Goal: Transaction & Acquisition: Purchase product/service

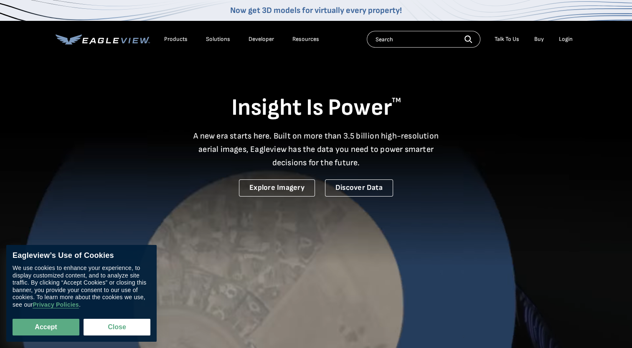
click at [566, 38] on div "Login" at bounding box center [566, 40] width 14 height 8
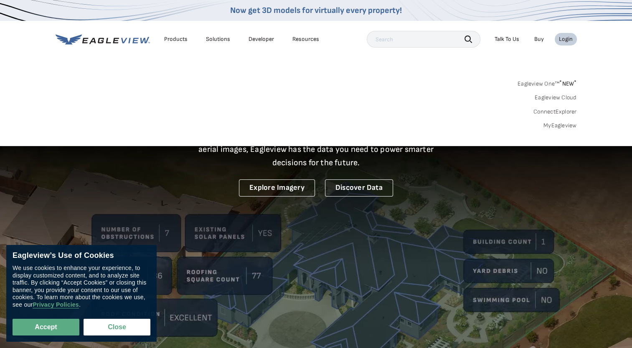
click at [558, 126] on link "MyEagleview" at bounding box center [559, 126] width 33 height 8
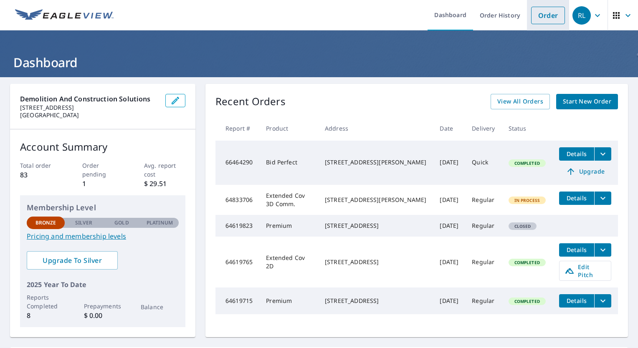
click at [542, 7] on link "Order" at bounding box center [548, 16] width 34 height 18
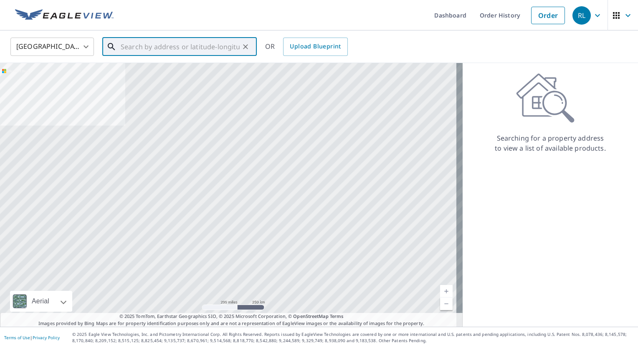
click at [155, 45] on input "text" at bounding box center [180, 46] width 119 height 23
paste input "3917 JOST FARM WAY FLORISSANT, MO 63034-2250"
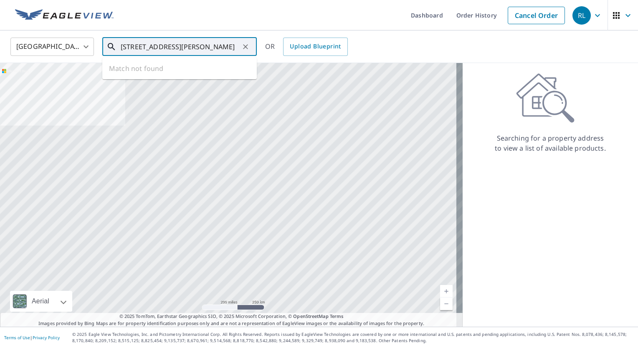
scroll to position [0, 43]
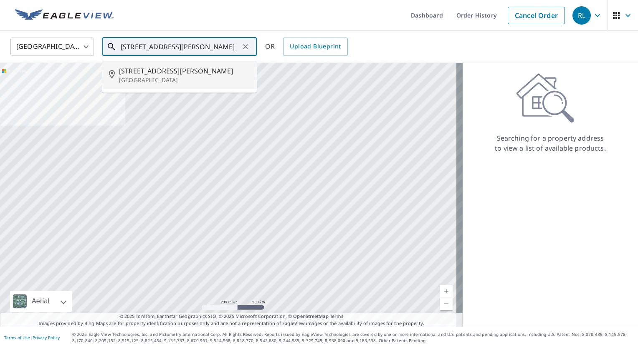
click at [152, 76] on span "3917 Jost Farm Way" at bounding box center [184, 71] width 131 height 10
type input "3917 Jost Farm Way Florissant, MO 63034"
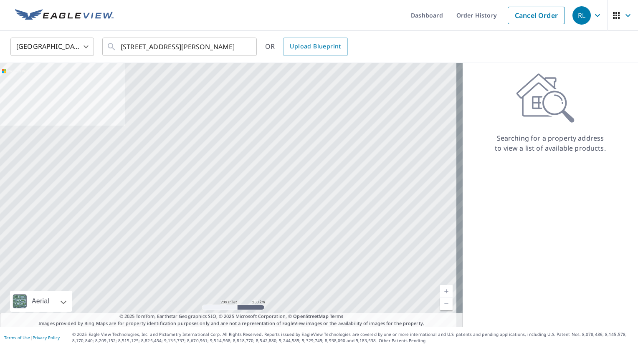
scroll to position [0, 0]
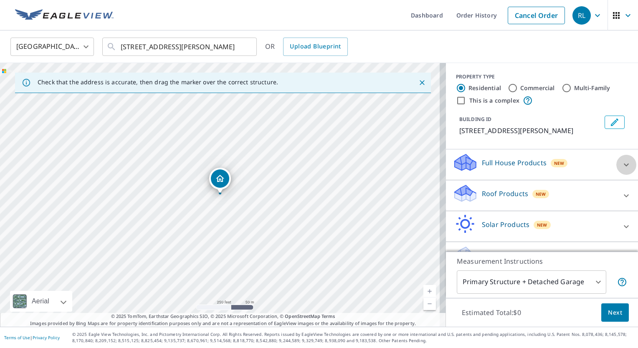
click at [622, 166] on icon at bounding box center [627, 165] width 10 height 10
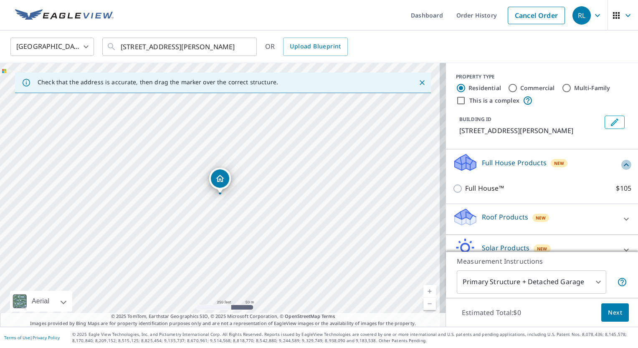
click at [622, 166] on icon at bounding box center [627, 165] width 10 height 10
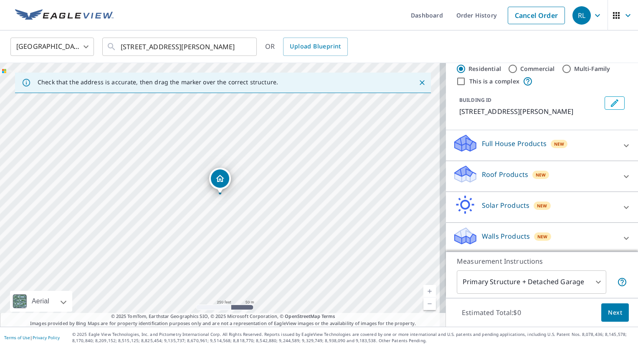
scroll to position [21, 0]
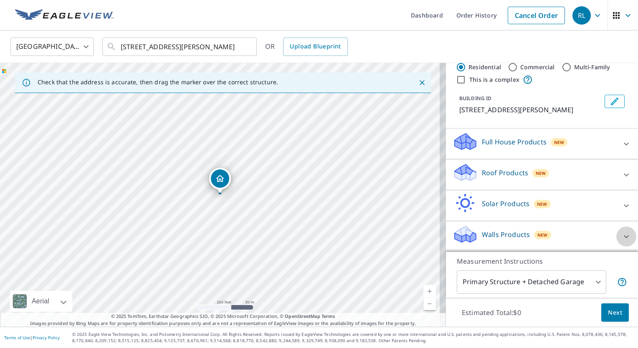
click at [622, 238] on icon at bounding box center [627, 237] width 10 height 10
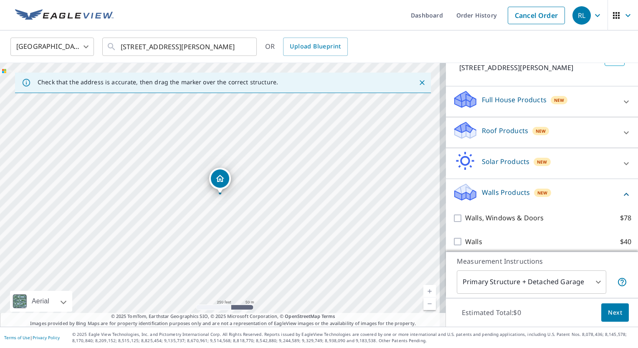
scroll to position [69, 0]
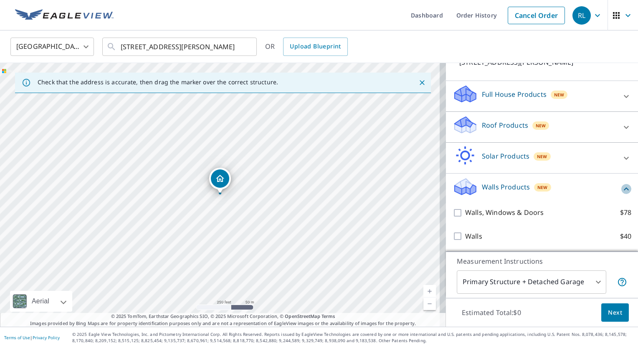
click at [624, 188] on icon at bounding box center [626, 189] width 5 height 3
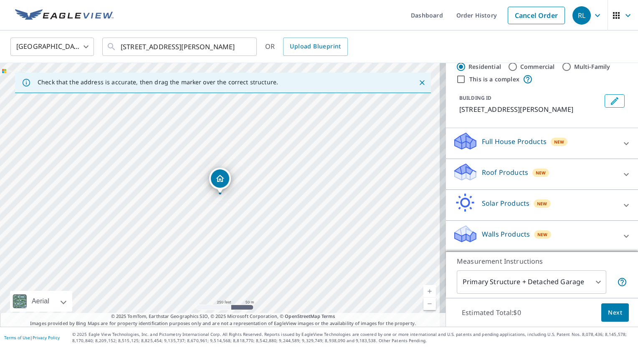
scroll to position [21, 0]
click at [622, 173] on icon at bounding box center [627, 175] width 10 height 10
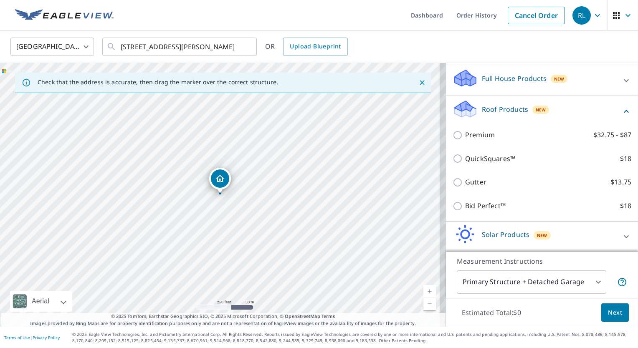
scroll to position [84, 0]
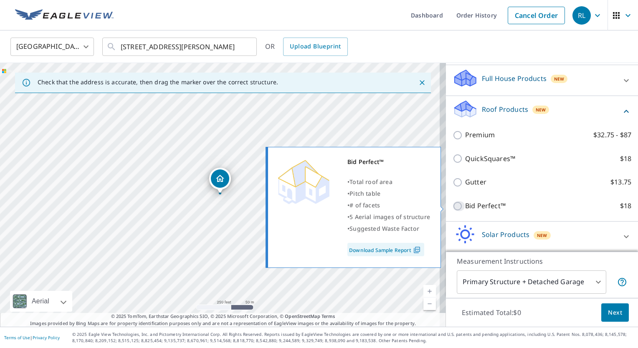
click at [454, 208] on input "Bid Perfect™ $18" at bounding box center [459, 206] width 13 height 10
checkbox input "true"
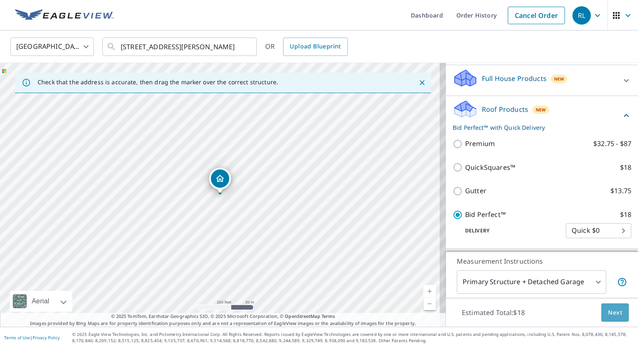
click at [608, 310] on span "Next" at bounding box center [615, 313] width 14 height 10
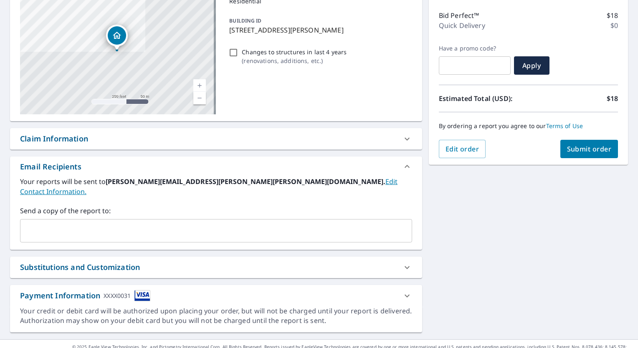
scroll to position [103, 0]
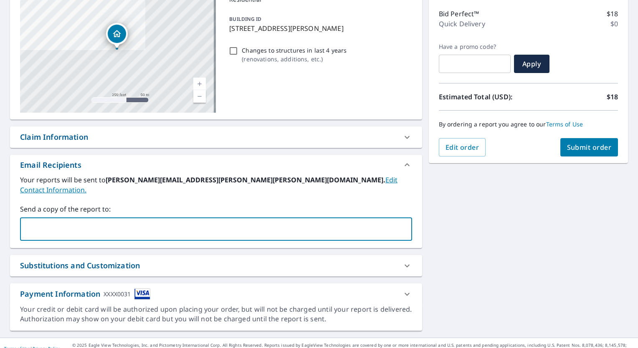
click at [258, 221] on input "text" at bounding box center [210, 229] width 372 height 16
type input "rhondalange504@gmail.com"
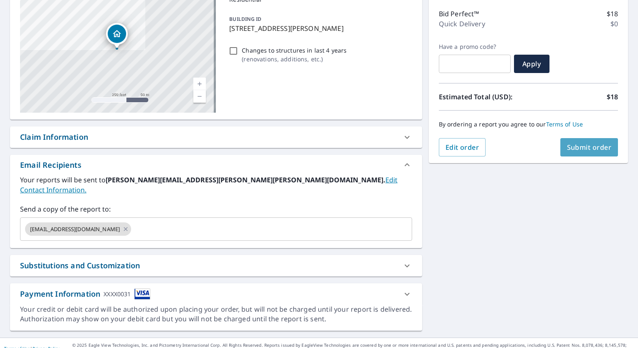
click at [580, 149] on span "Submit order" at bounding box center [589, 147] width 45 height 9
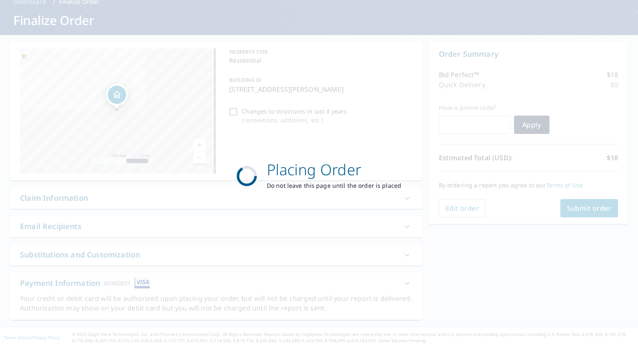
scroll to position [41, 0]
